Goal: Task Accomplishment & Management: Complete application form

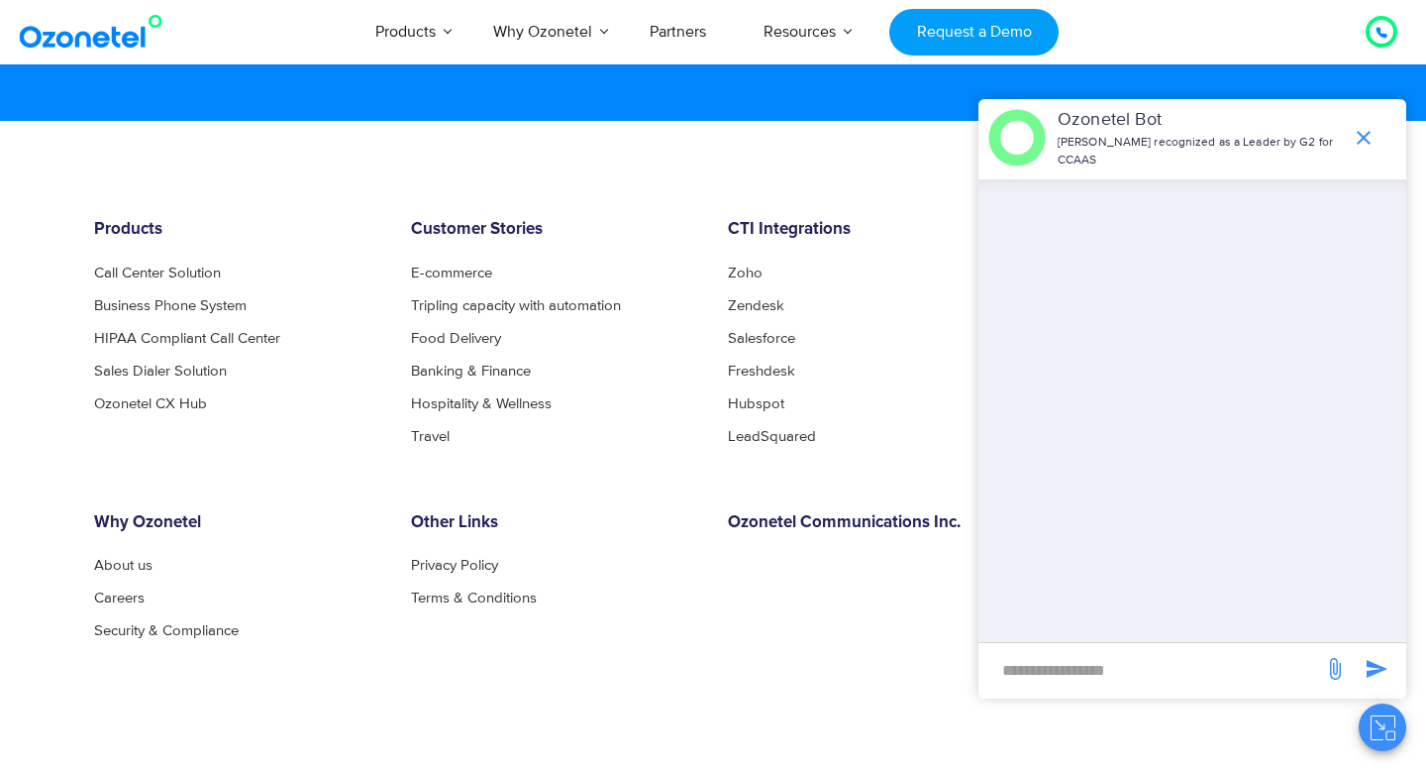
scroll to position [10709, 0]
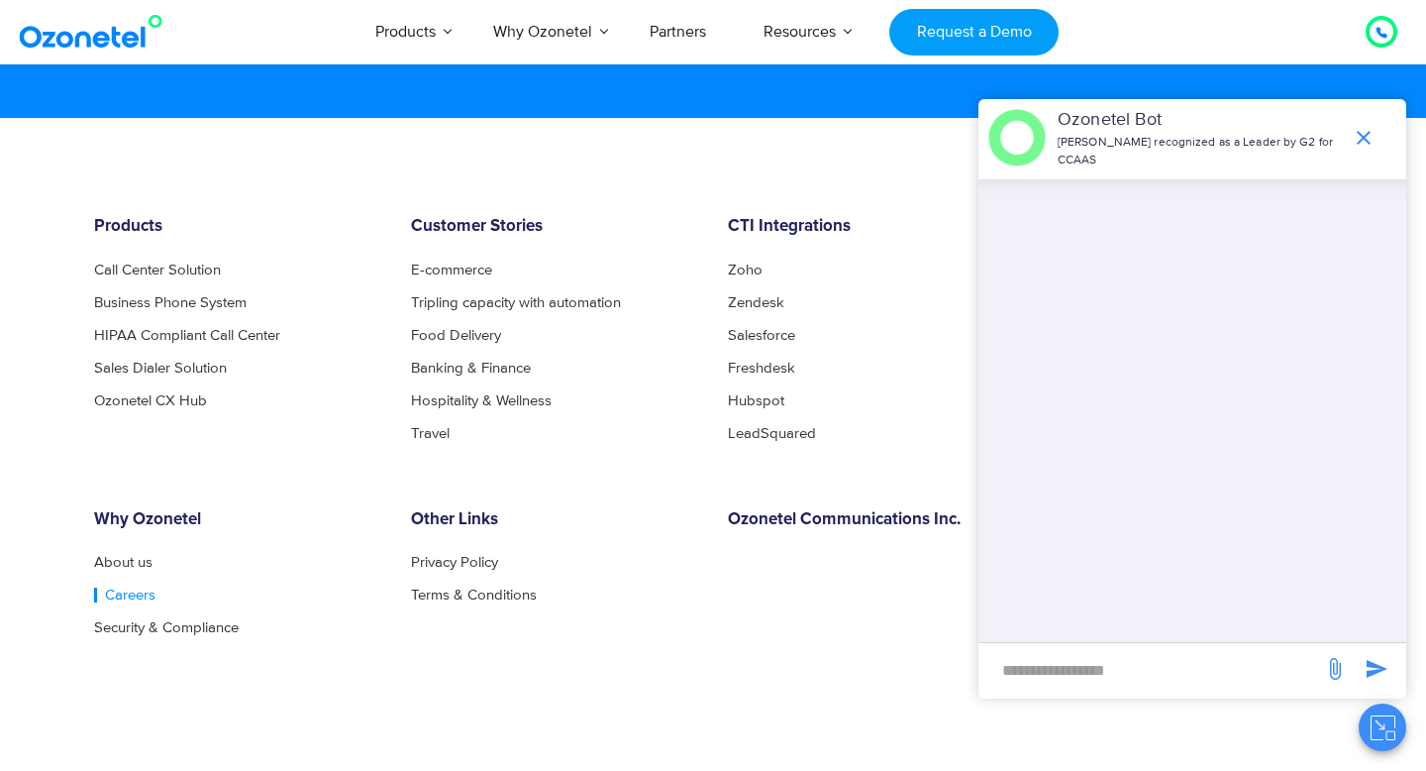
click at [122, 597] on link "Careers" at bounding box center [124, 594] width 61 height 15
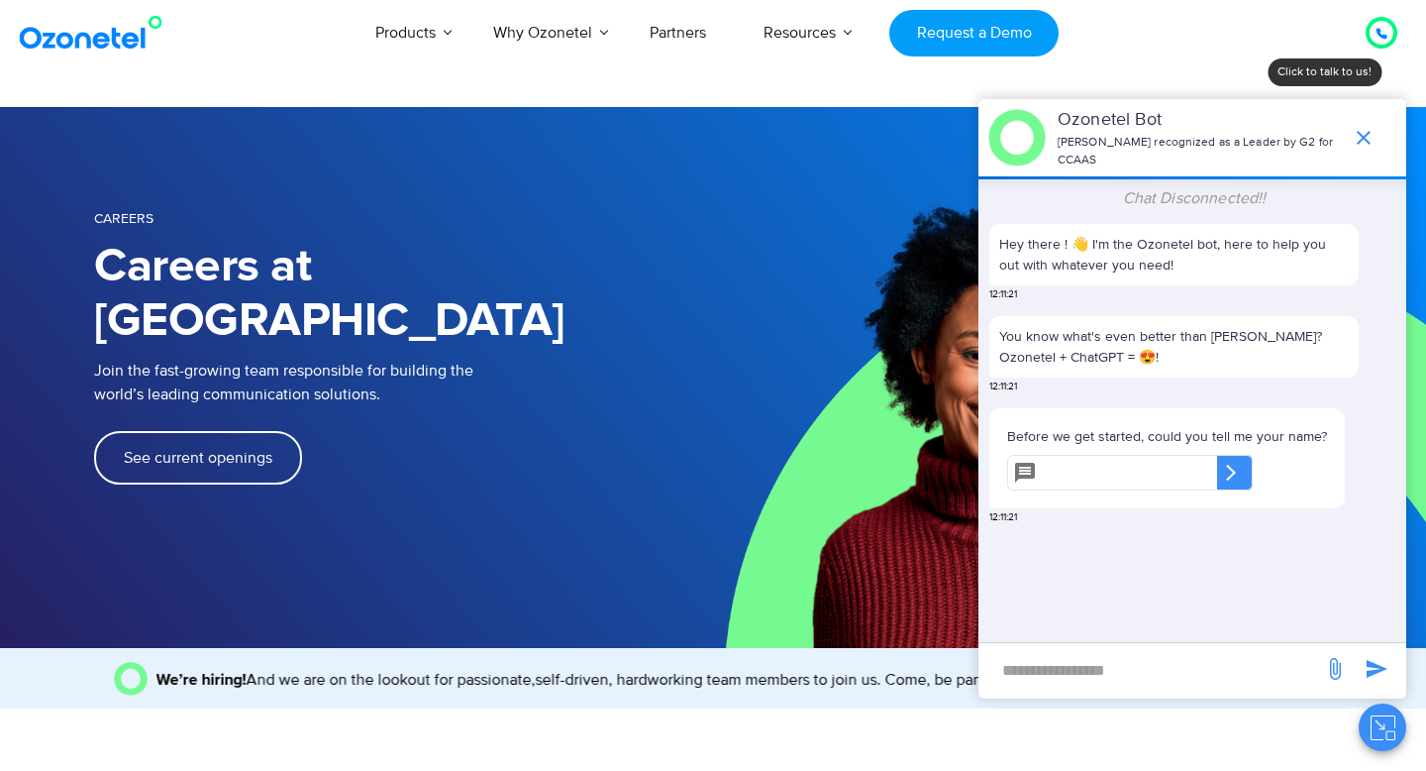
click at [237, 431] on link "See current openings" at bounding box center [198, 457] width 208 height 53
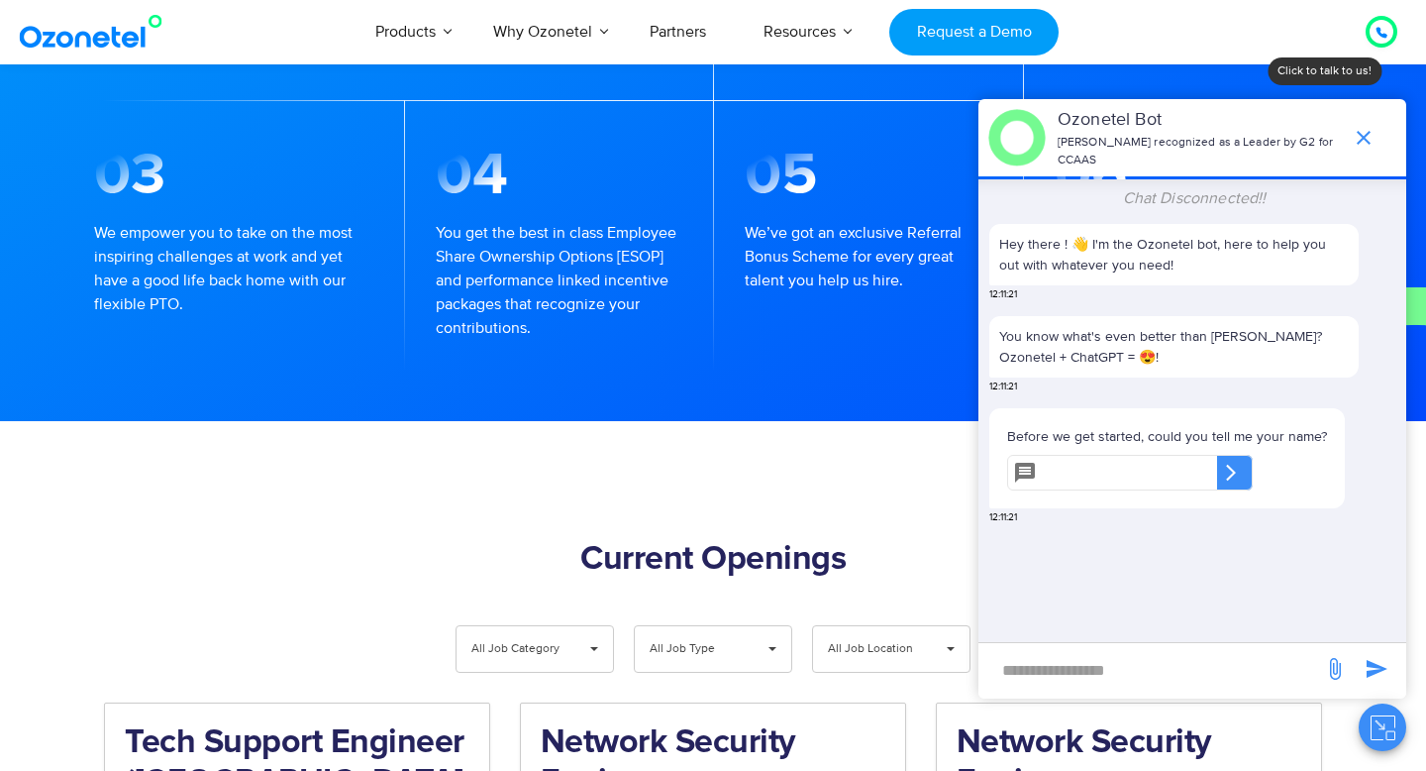
scroll to position [2052, 0]
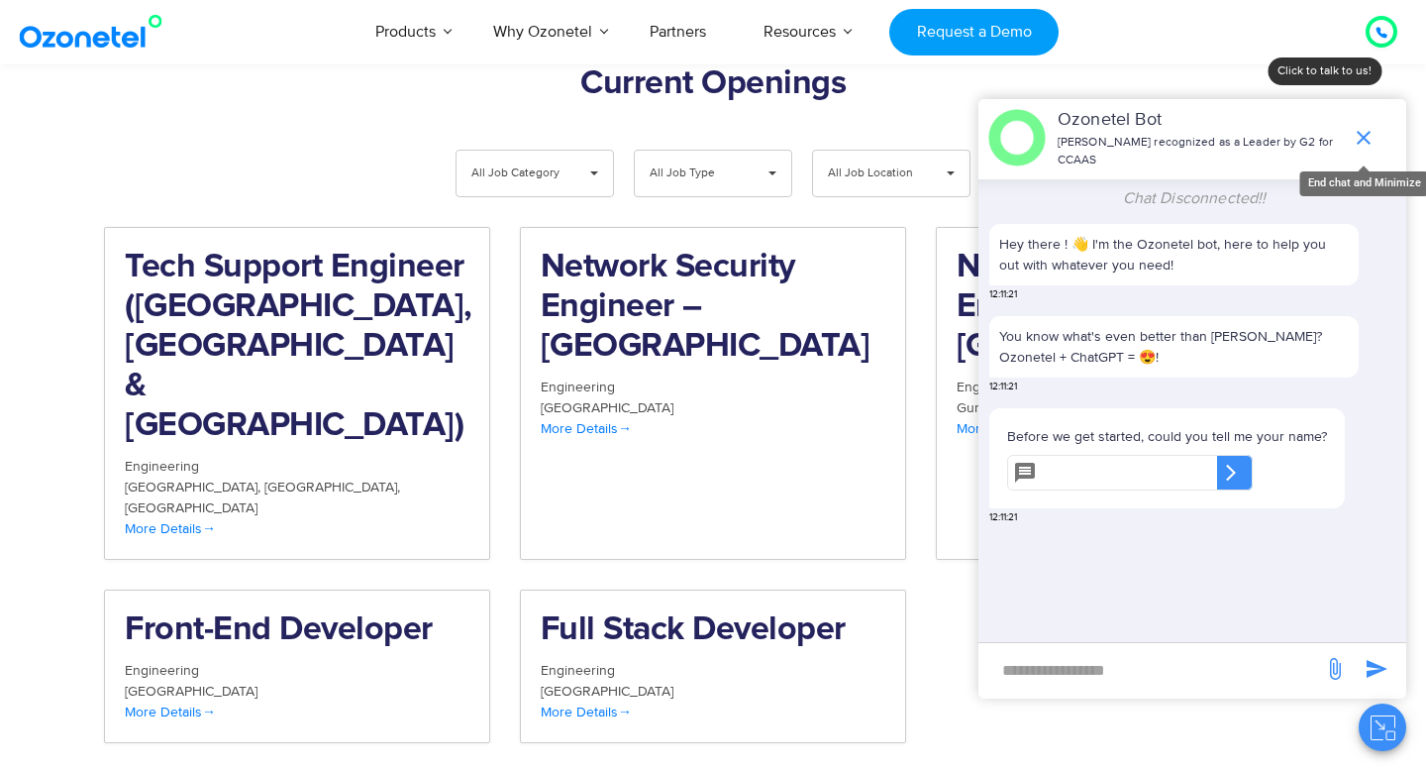
click at [1363, 134] on icon "end chat or minimize" at bounding box center [1364, 138] width 24 height 24
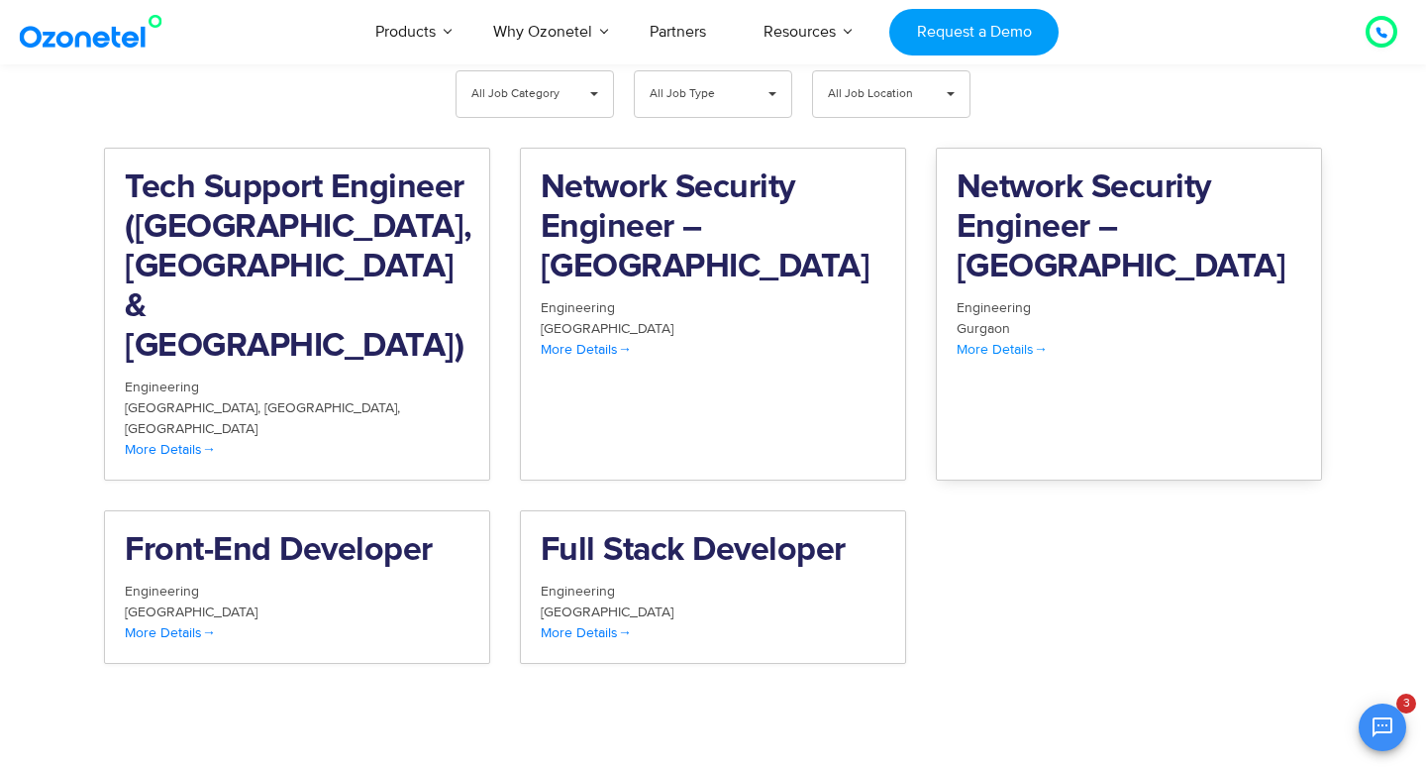
scroll to position [2133, 0]
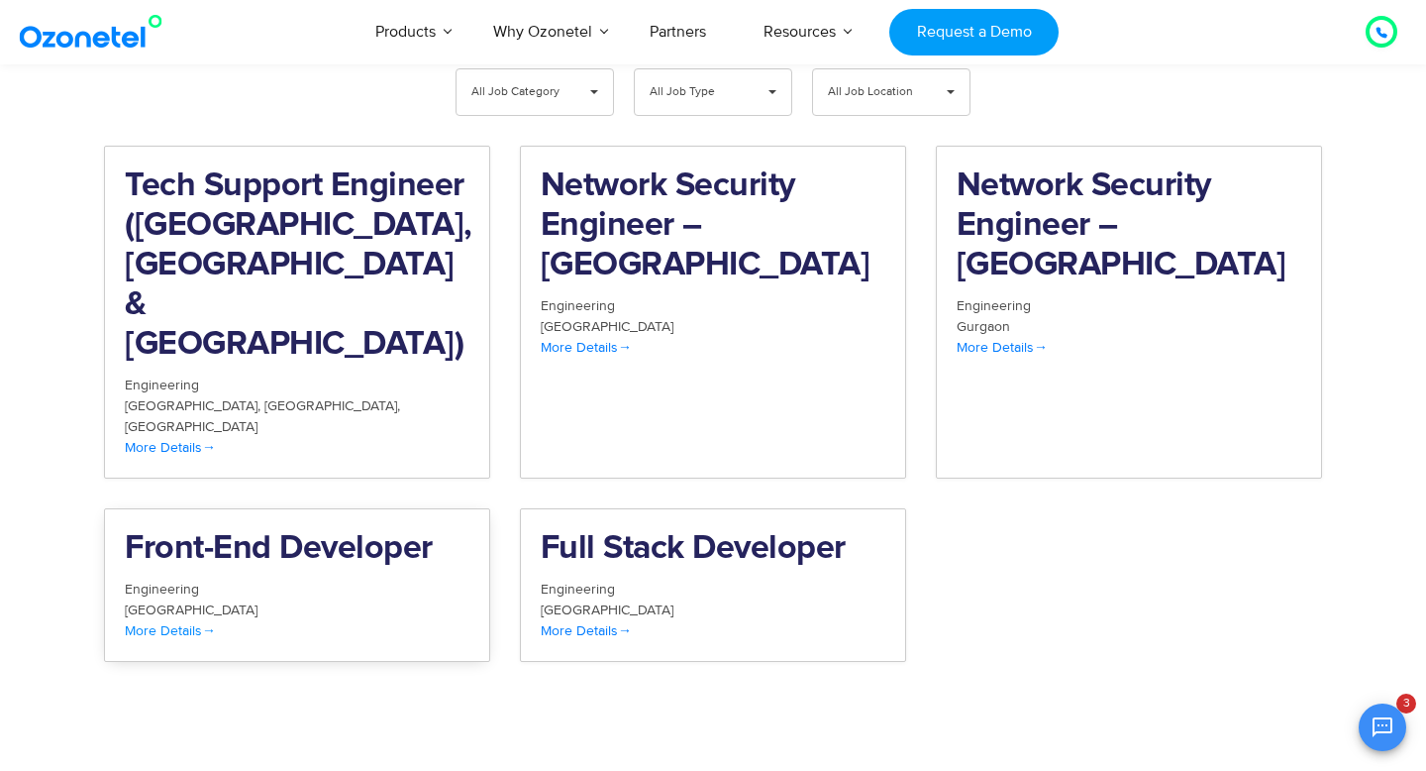
click at [352, 578] on div "Engineering" at bounding box center [297, 588] width 345 height 21
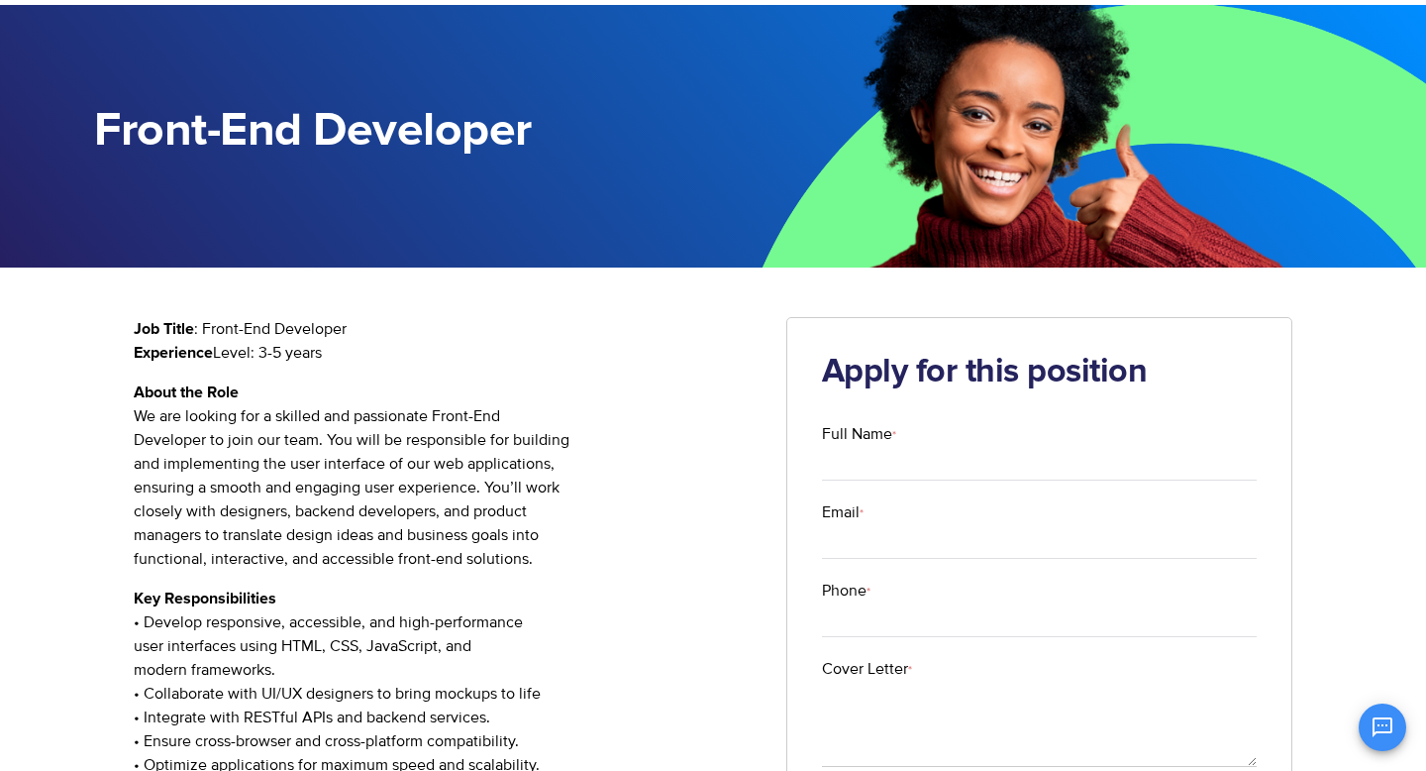
scroll to position [103, 0]
